Goal: Navigation & Orientation: Find specific page/section

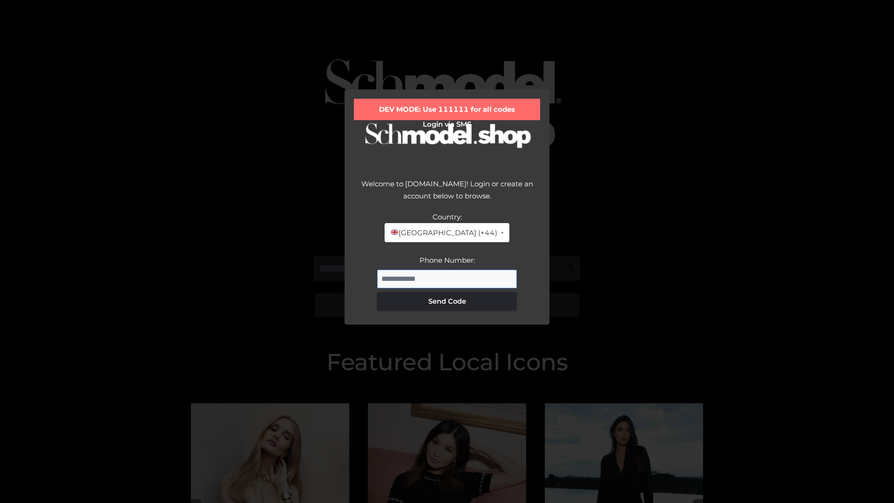
click at [447, 278] on input "Phone Number:" at bounding box center [447, 278] width 140 height 19
type input "**********"
click at [447, 301] on button "Send Code" at bounding box center [447, 301] width 140 height 19
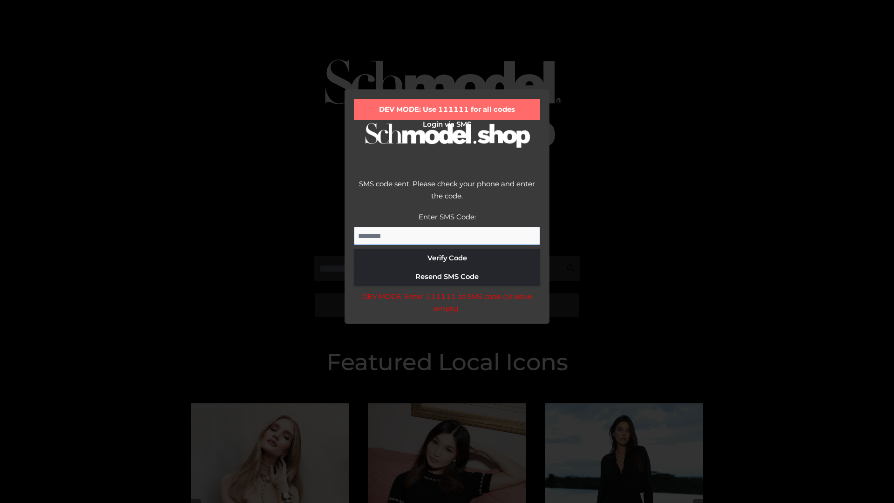
click at [447, 235] on input "Enter SMS Code:" at bounding box center [447, 236] width 186 height 19
type input "******"
click at [447, 258] on button "Verify Code" at bounding box center [447, 258] width 186 height 19
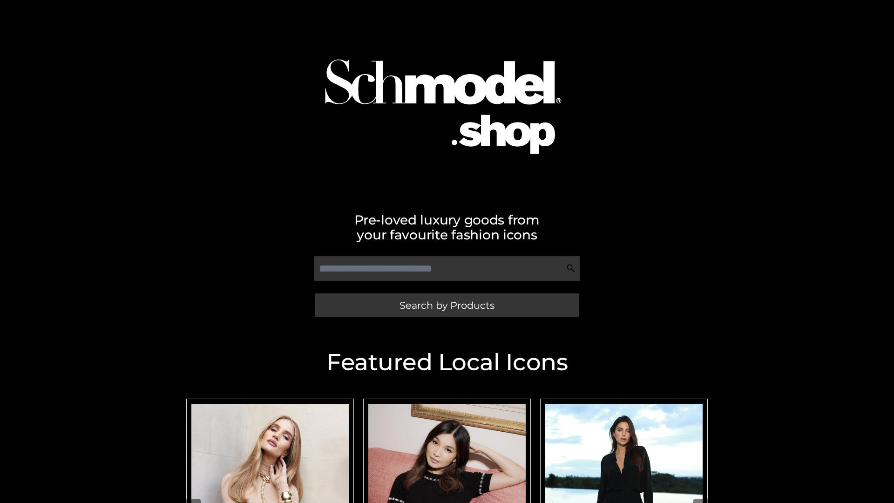
click at [446, 305] on span "Search by Products" at bounding box center [446, 305] width 95 height 10
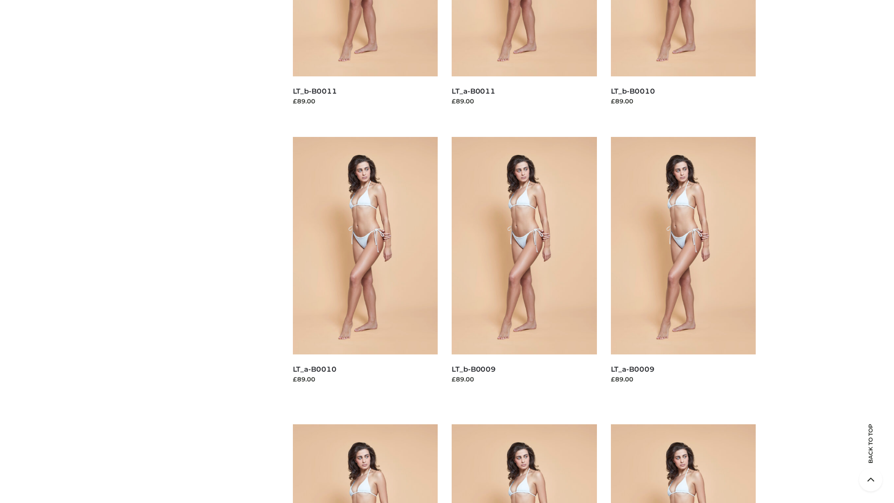
scroll to position [2454, 0]
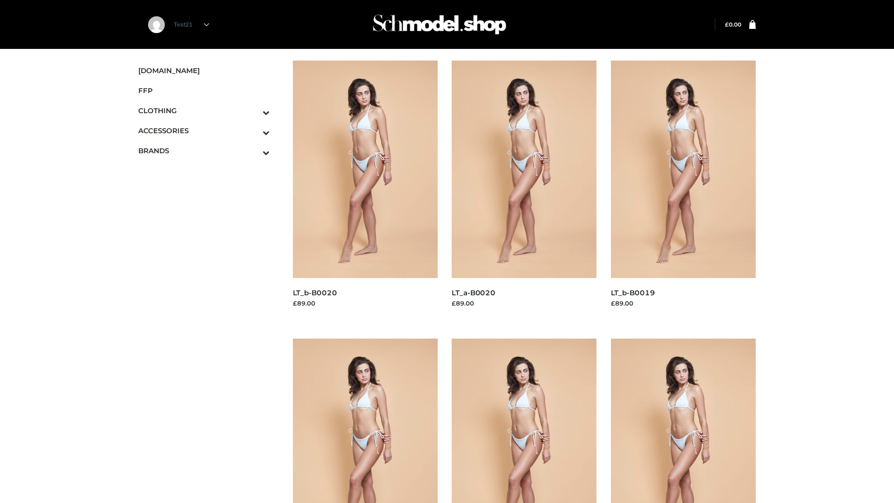
scroll to position [758, 0]
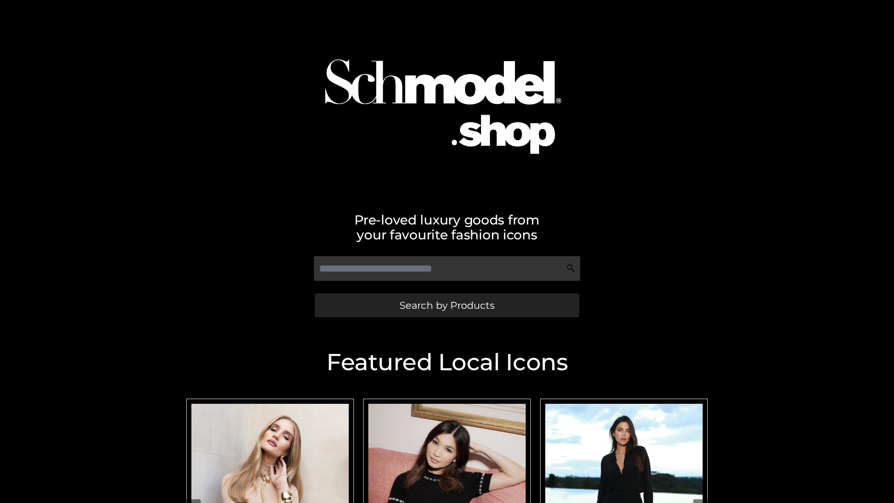
click at [446, 305] on span "Search by Products" at bounding box center [446, 305] width 95 height 10
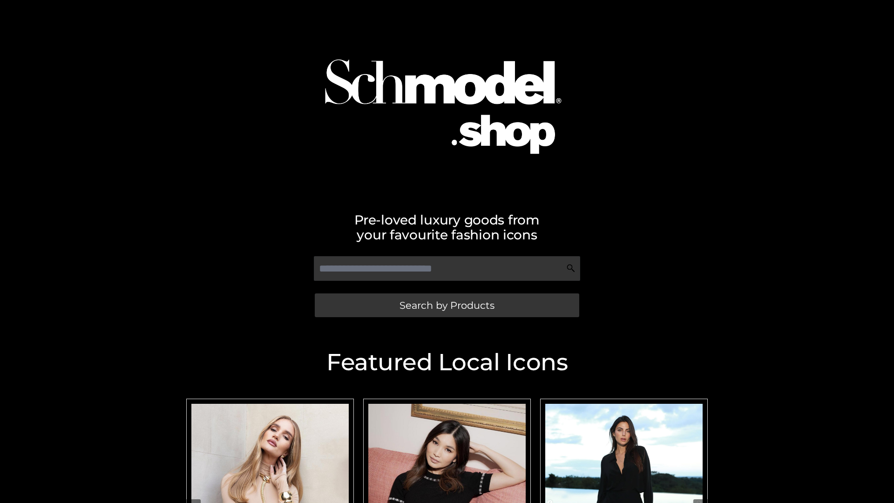
click at [446, 305] on span "Search by Products" at bounding box center [446, 305] width 95 height 10
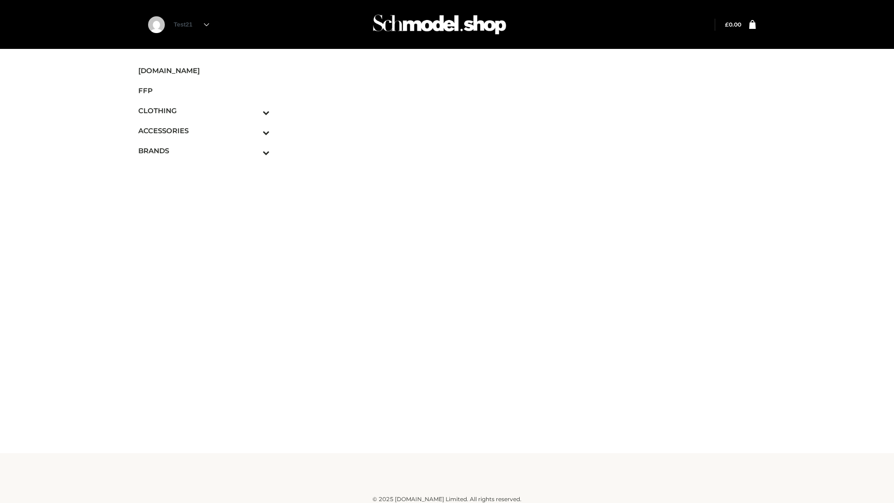
scroll to position [6, 0]
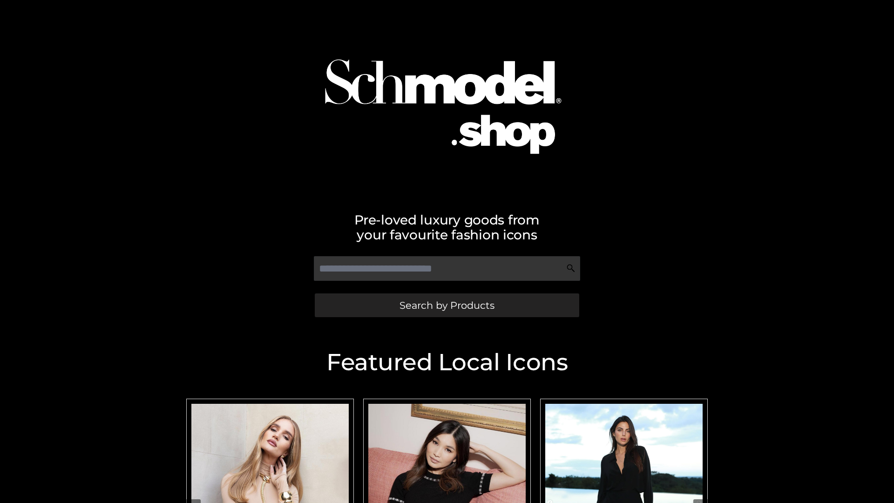
click at [446, 305] on span "Search by Products" at bounding box center [446, 305] width 95 height 10
